Goal: Use online tool/utility

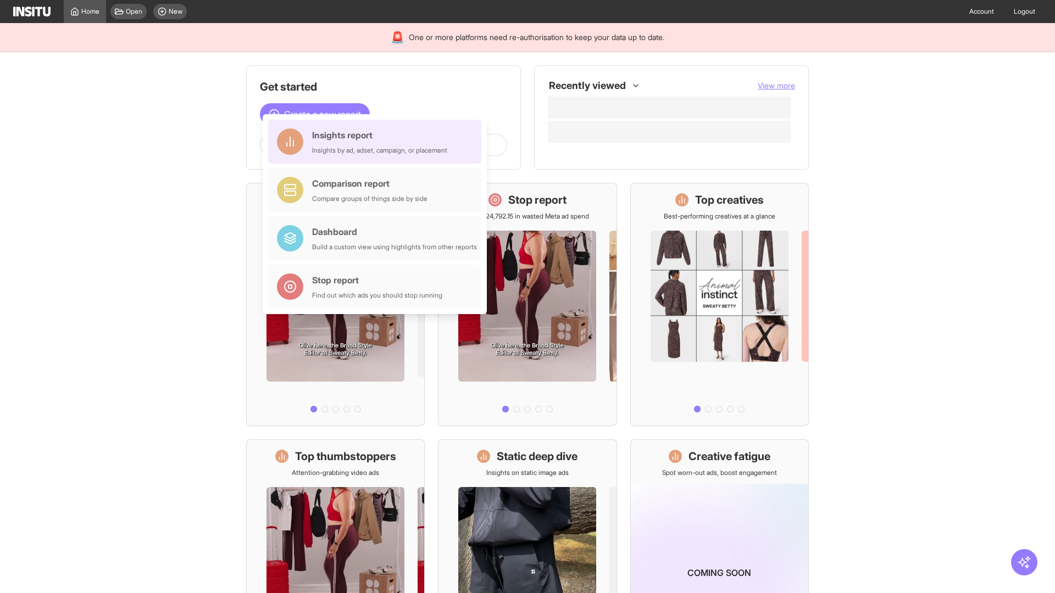
click at [377, 142] on div "Insights report Insights by ad, adset, campaign, or placement" at bounding box center [379, 142] width 135 height 26
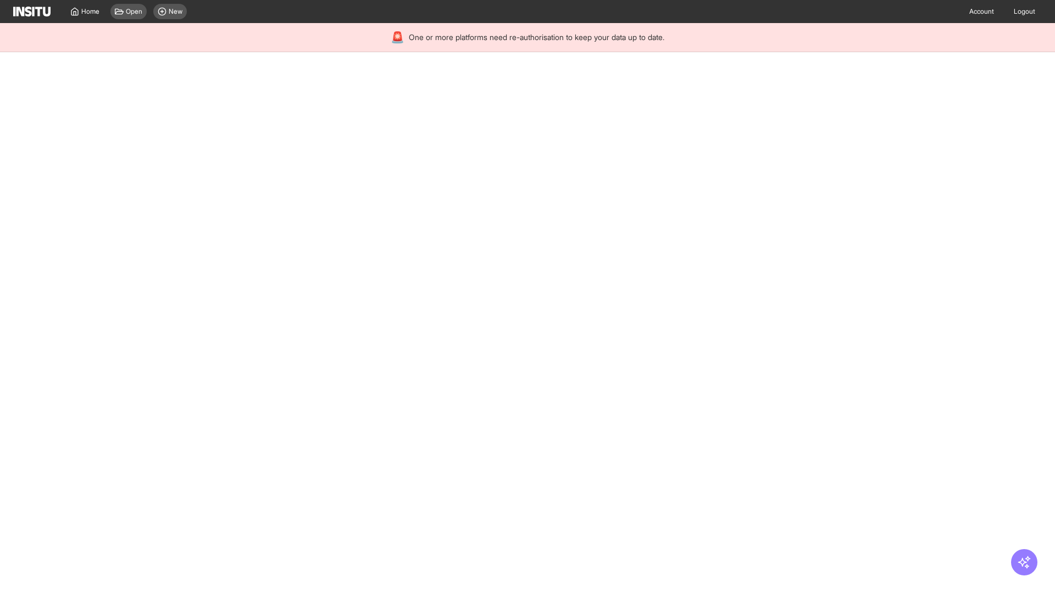
select select "**"
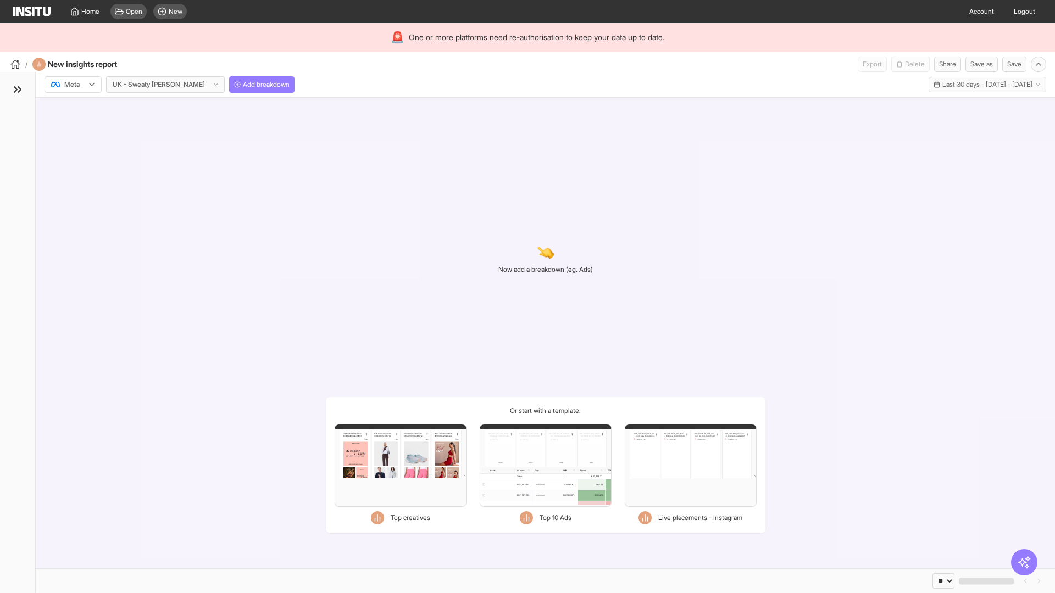
click at [73, 85] on div at bounding box center [65, 84] width 31 height 11
click at [73, 108] on span "Meta" at bounding box center [72, 108] width 15 height 10
click at [243, 85] on span "Add breakdown" at bounding box center [266, 84] width 47 height 9
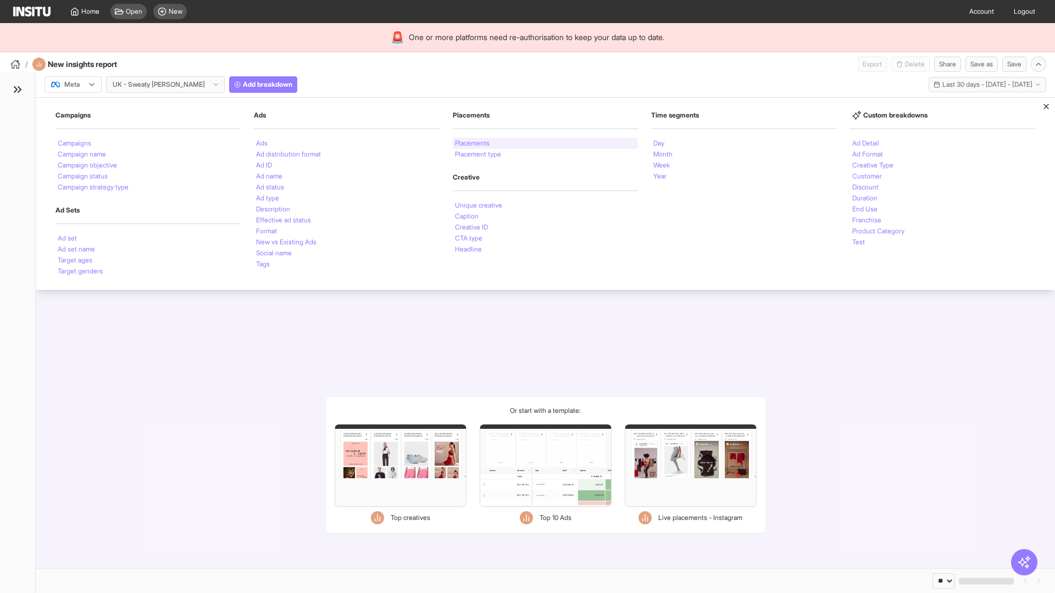
click at [472, 143] on li "Placements" at bounding box center [472, 143] width 35 height 7
